Goal: Download file/media

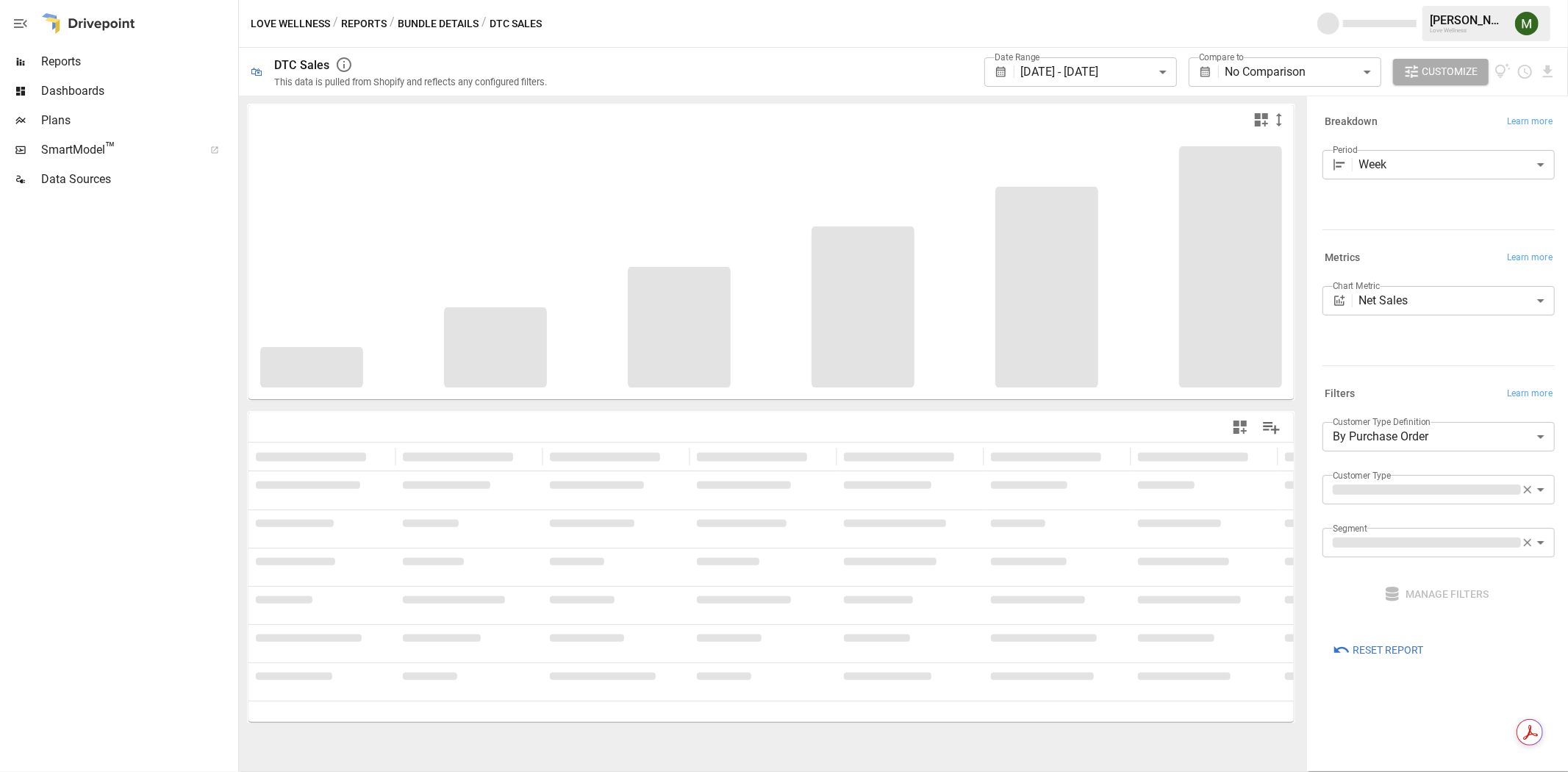
click at [1164, 0] on body "**********" at bounding box center [784, 0] width 1568 height 0
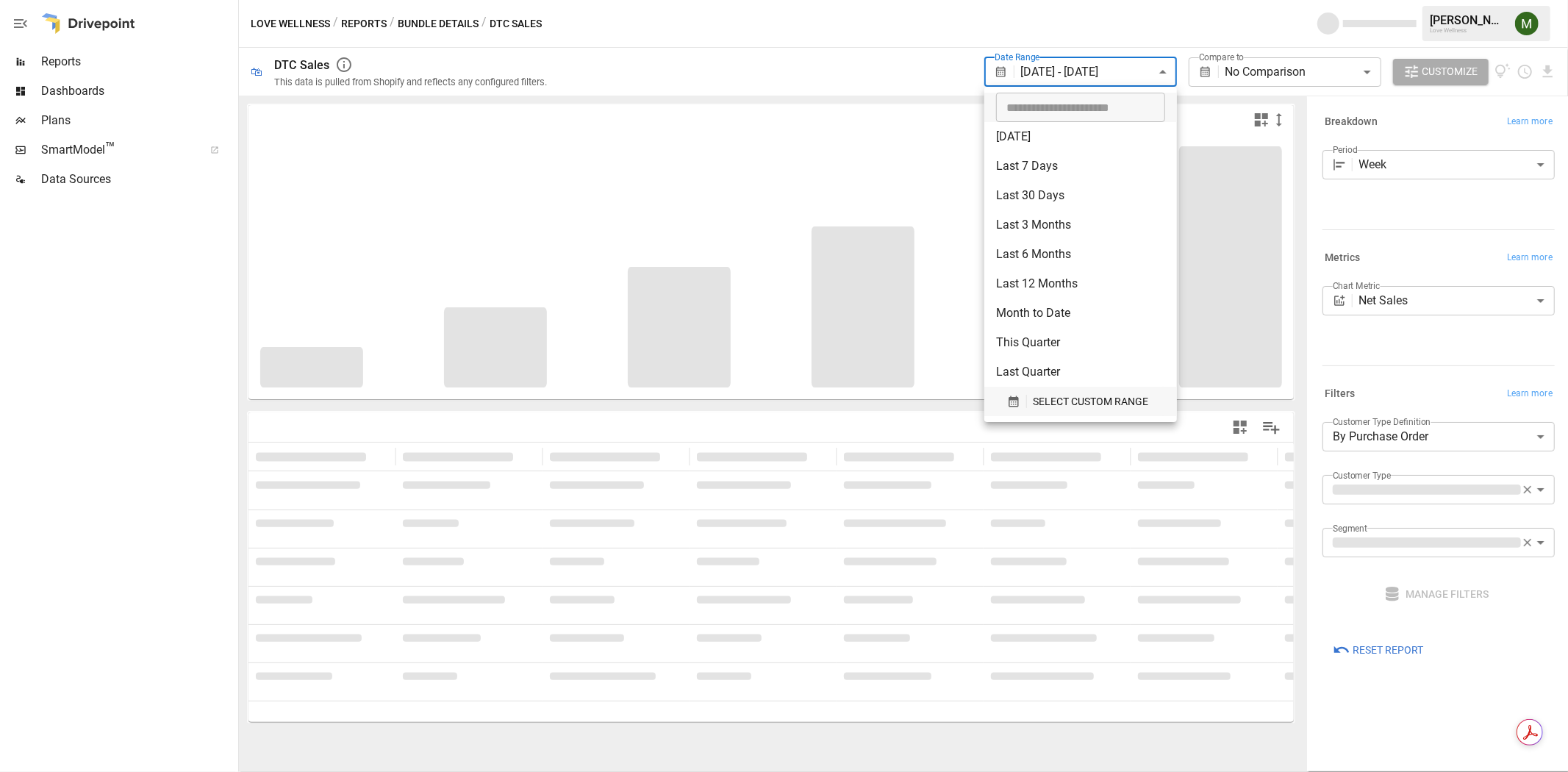
click at [1054, 404] on span "SELECT CUSTOM RANGE" at bounding box center [1091, 402] width 116 height 18
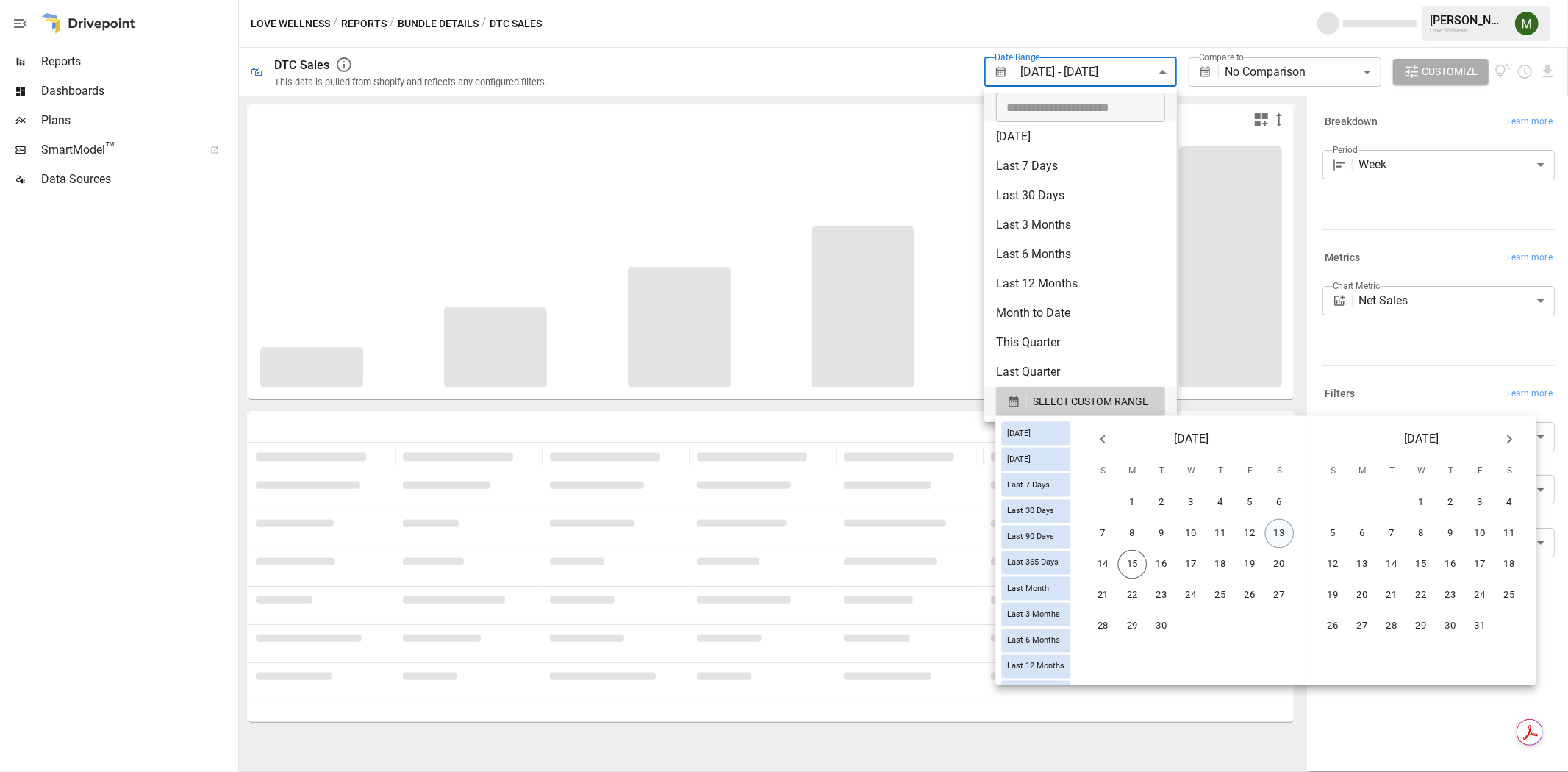
drag, startPoint x: 1283, startPoint y: 520, endPoint x: 1277, endPoint y: 511, distance: 10.8
click at [1282, 520] on button "13" at bounding box center [1280, 533] width 30 height 30
click at [1112, 446] on icon "Previous month" at bounding box center [1102, 439] width 17 height 17
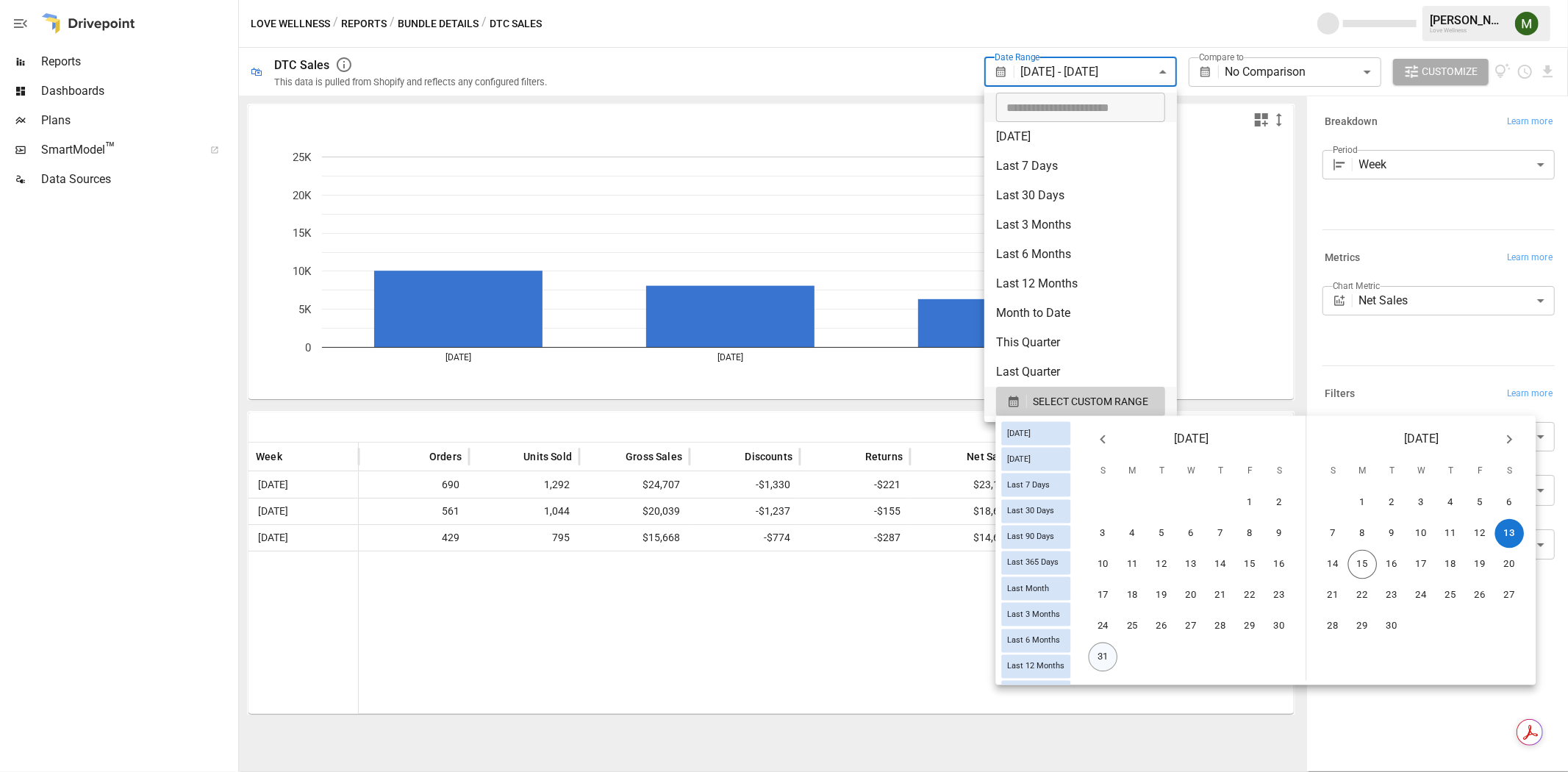
click at [1118, 645] on button "31" at bounding box center [1104, 657] width 30 height 30
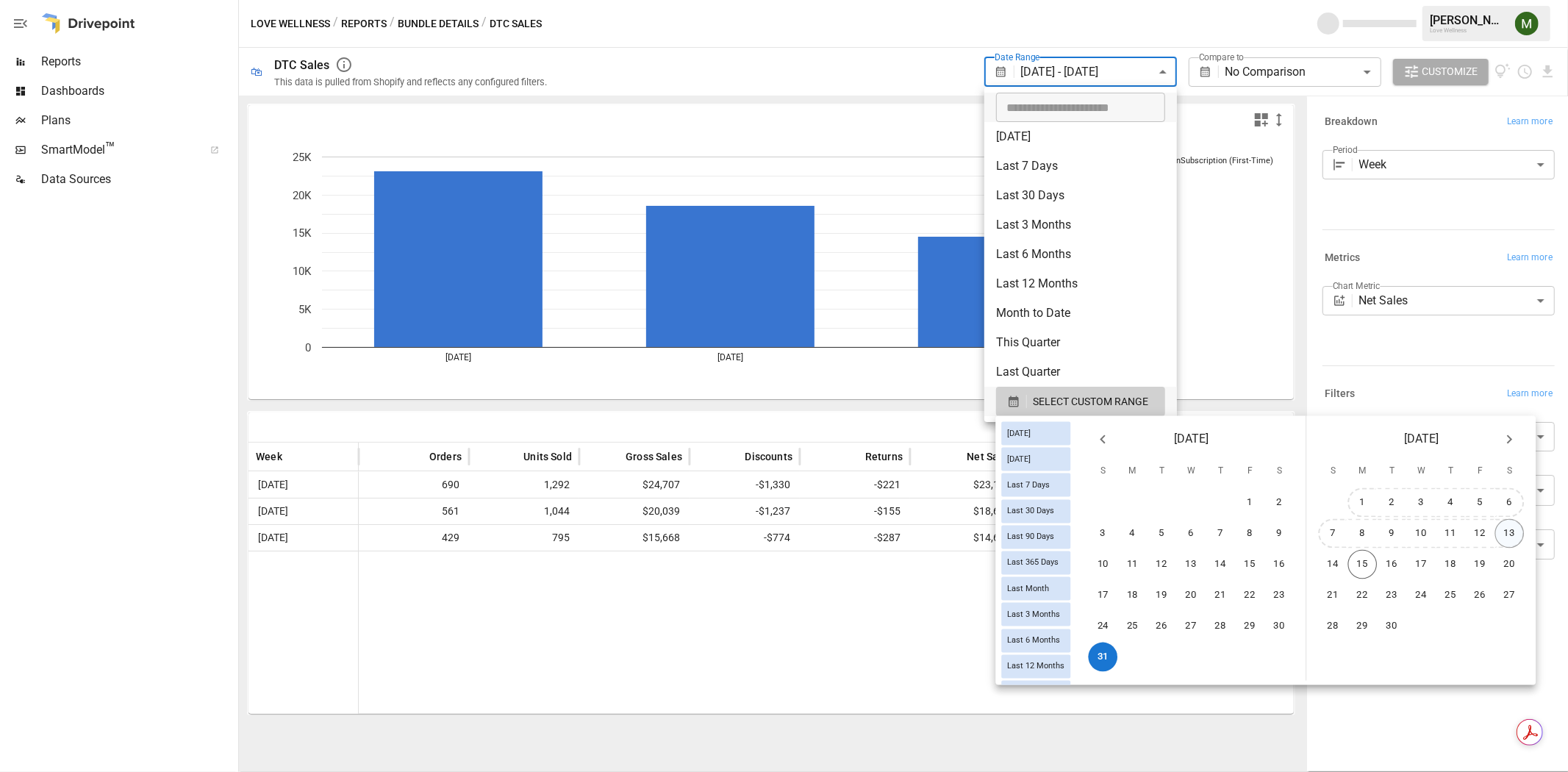
click at [1519, 520] on button "13" at bounding box center [1510, 533] width 30 height 30
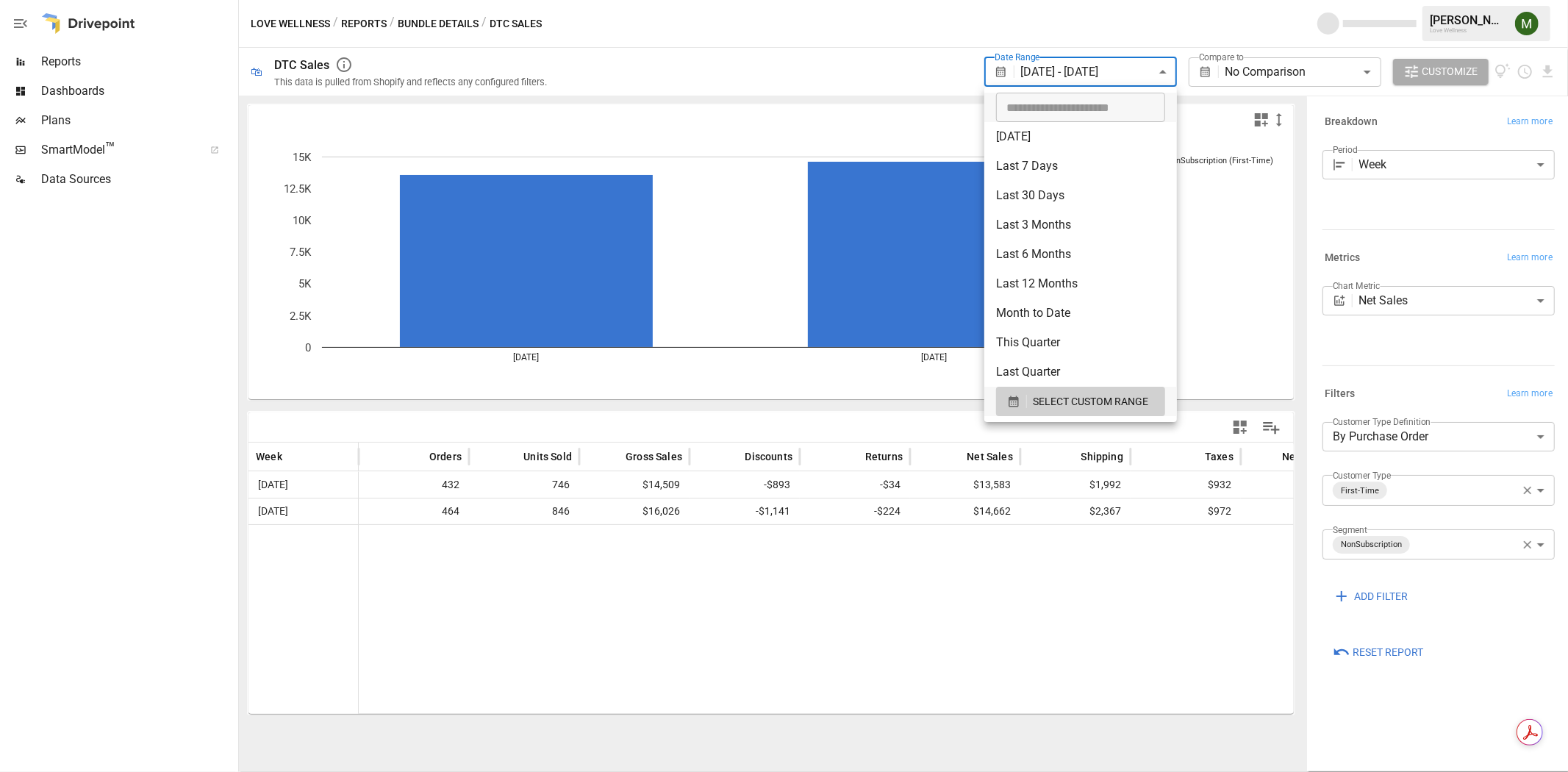
click at [1177, 660] on div at bounding box center [784, 386] width 1568 height 772
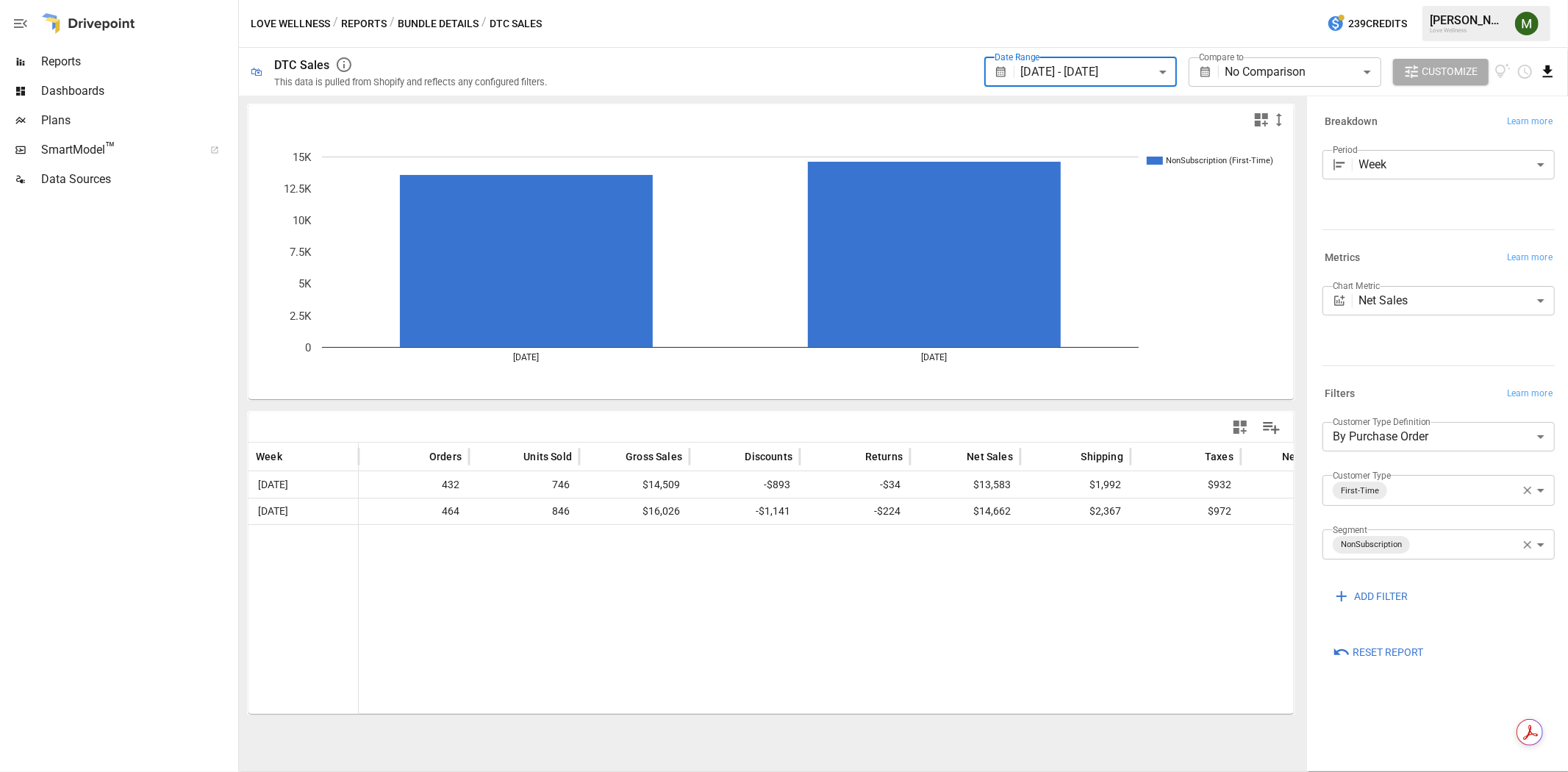
click at [1552, 71] on icon "Download report" at bounding box center [1548, 71] width 17 height 17
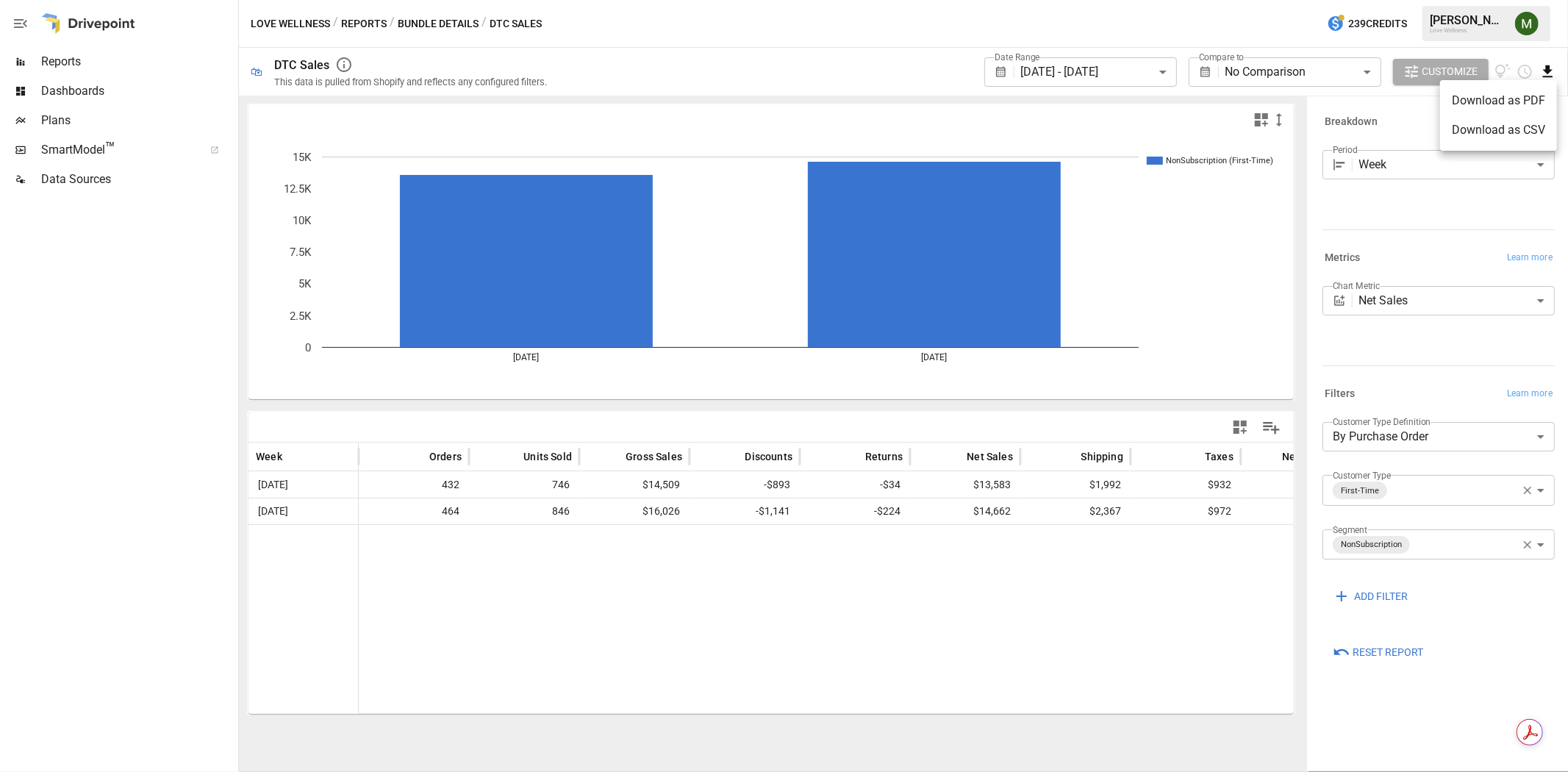
click at [1531, 127] on li "Download as CSV" at bounding box center [1499, 130] width 117 height 30
